Goal: Check status

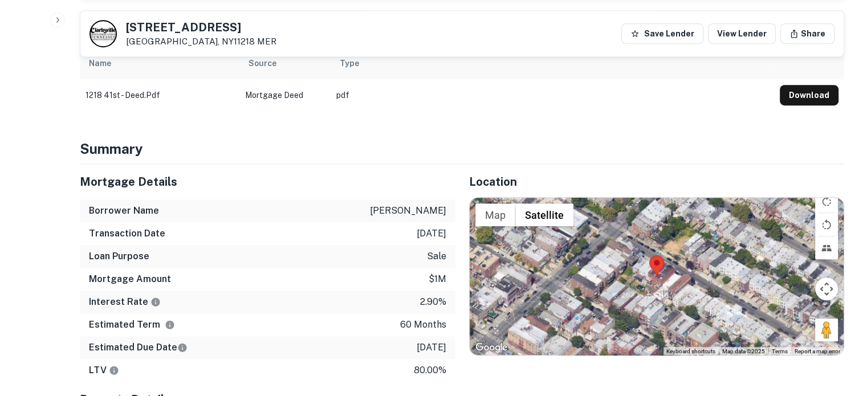
scroll to position [627, 0]
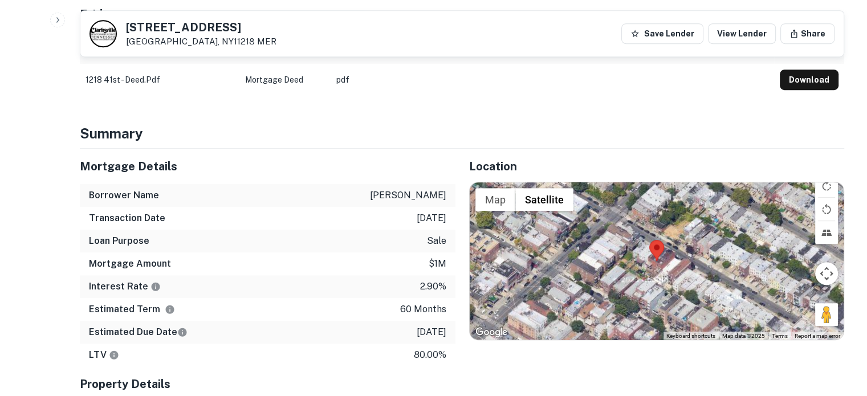
click at [654, 254] on div at bounding box center [657, 260] width 375 height 157
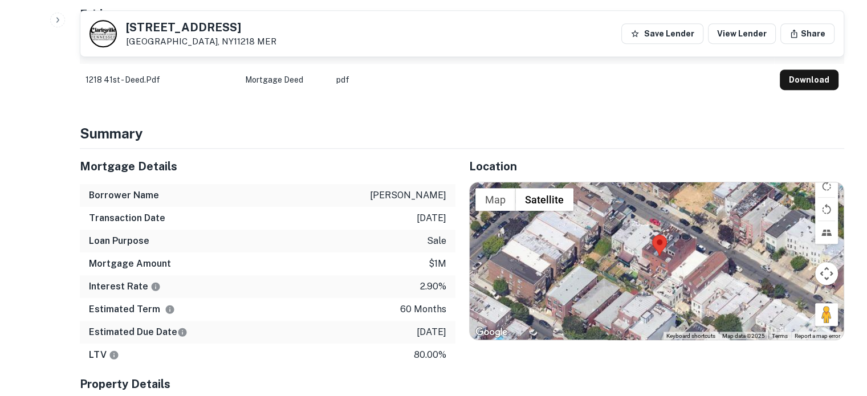
click at [662, 250] on div at bounding box center [657, 260] width 375 height 157
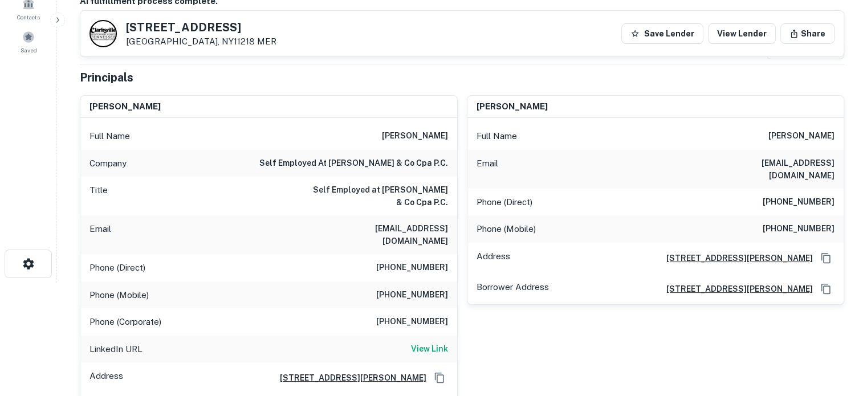
scroll to position [0, 0]
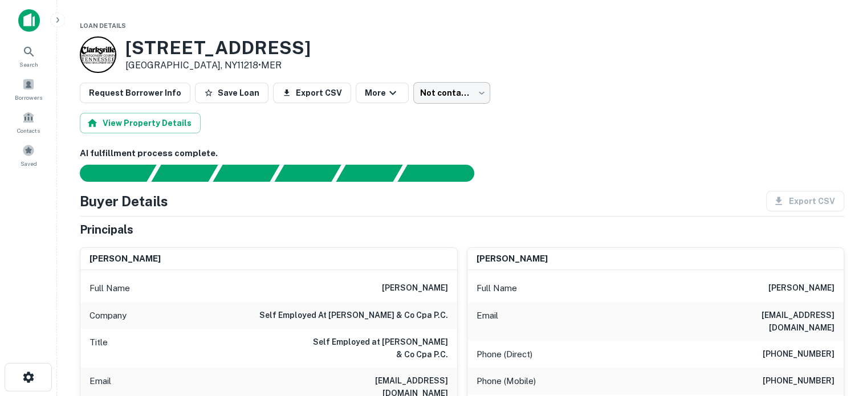
click at [459, 92] on body "Search Borrowers Contacts Saved Loan Details [STREET_ADDRESS] • MER Request Bor…" at bounding box center [433, 198] width 867 height 396
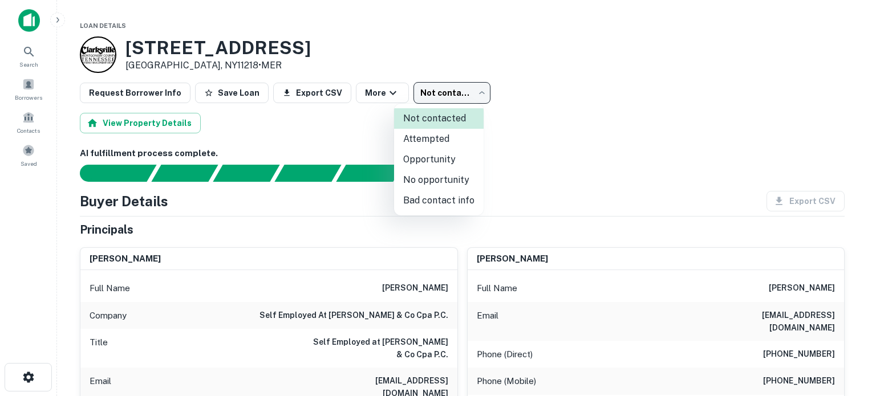
click at [459, 133] on li "Attempted" at bounding box center [439, 139] width 90 height 21
type input "*********"
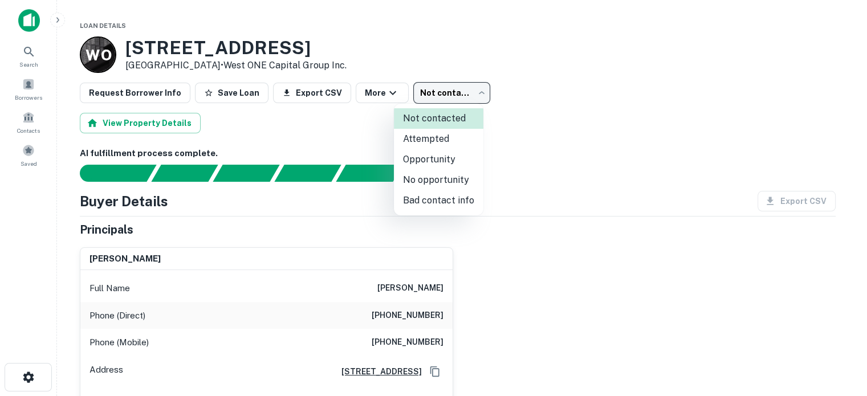
click at [432, 88] on body "Search Borrowers Contacts Saved Loan Details W O 8131 La Palma Dr Huntington Be…" at bounding box center [433, 198] width 867 height 396
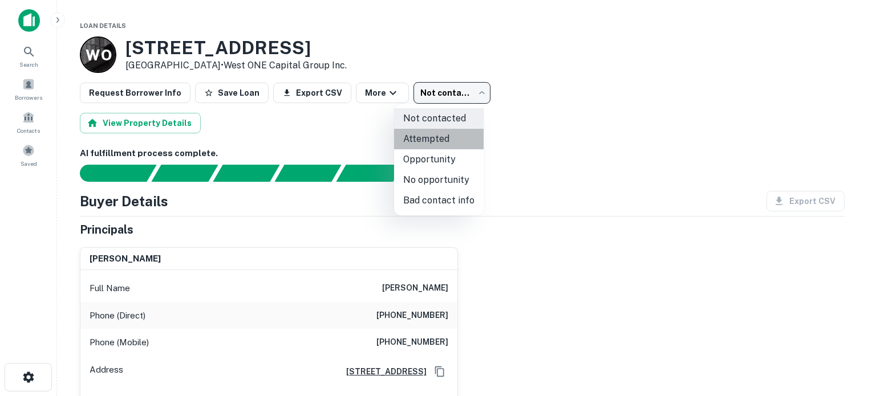
click at [450, 140] on li "Attempted" at bounding box center [439, 139] width 90 height 21
type input "*********"
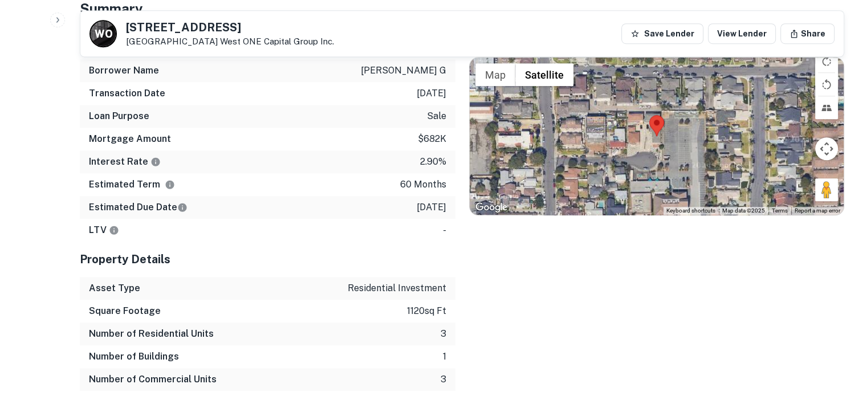
scroll to position [798, 0]
